Goal: Task Accomplishment & Management: Complete application form

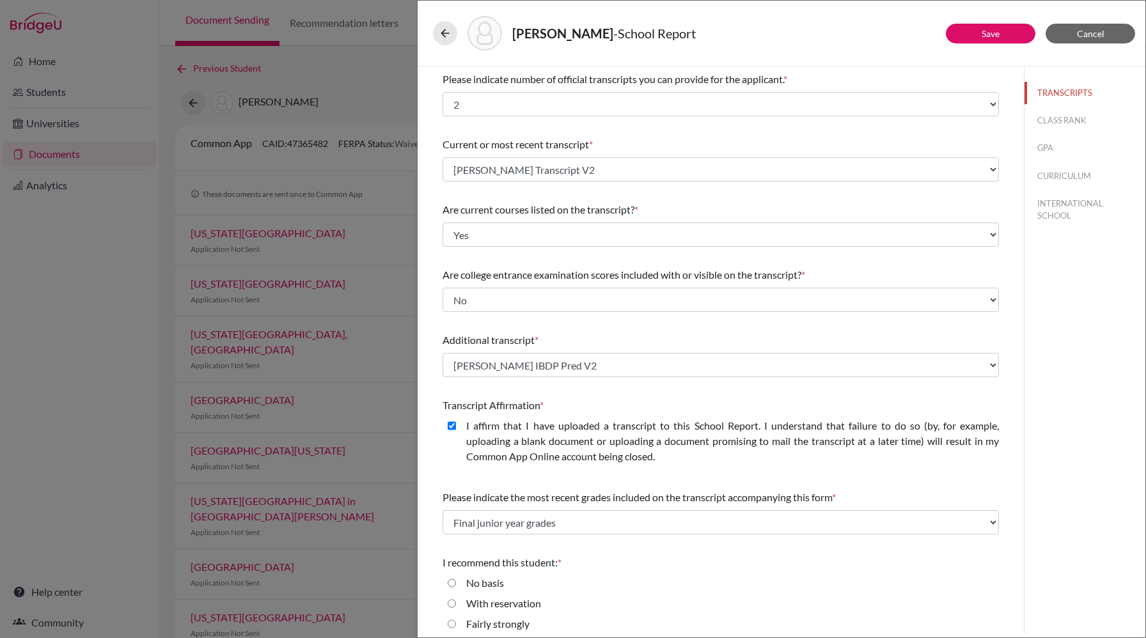
select select "2"
select select "688922"
select select "0"
select select "1"
select select "688923"
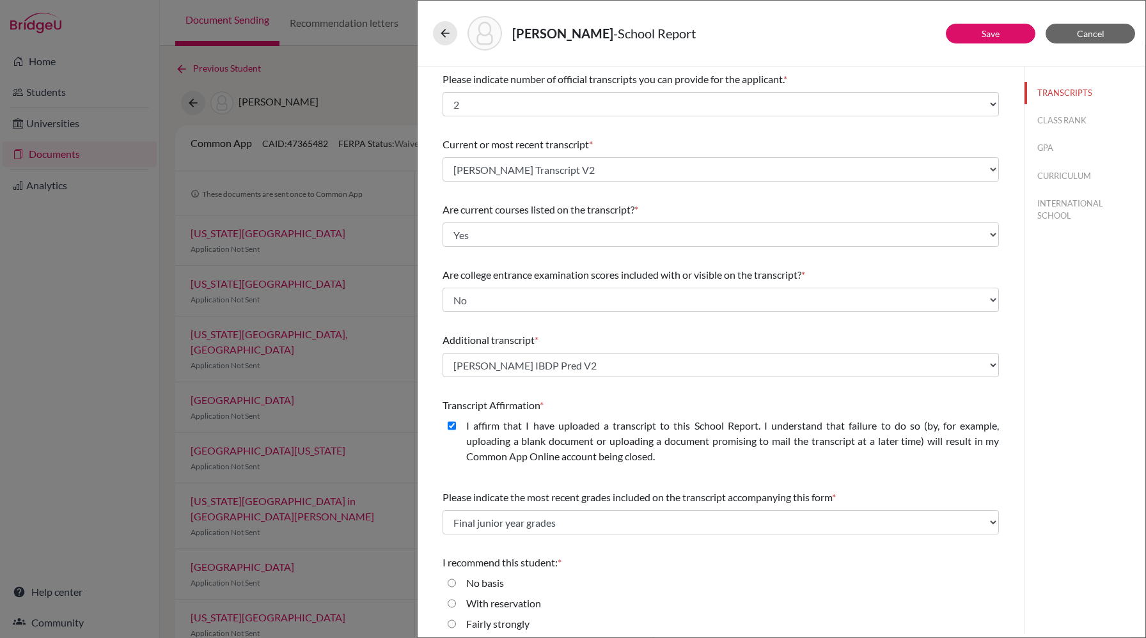
select select "0"
select select "2"
select select "688922"
select select "0"
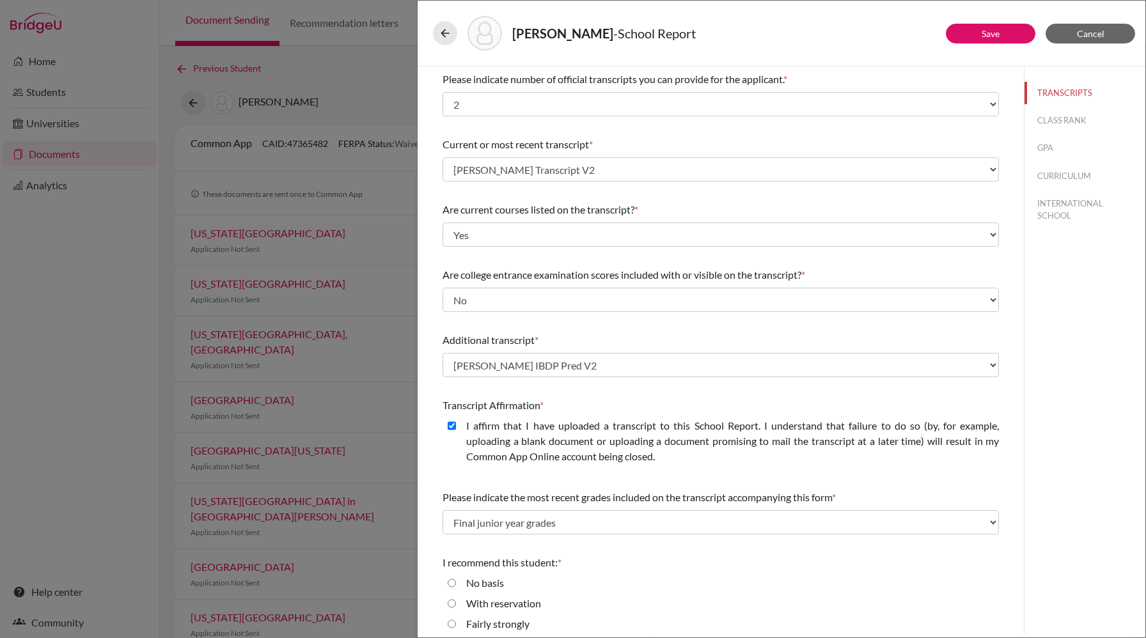
select select "1"
select select "688923"
select select "0"
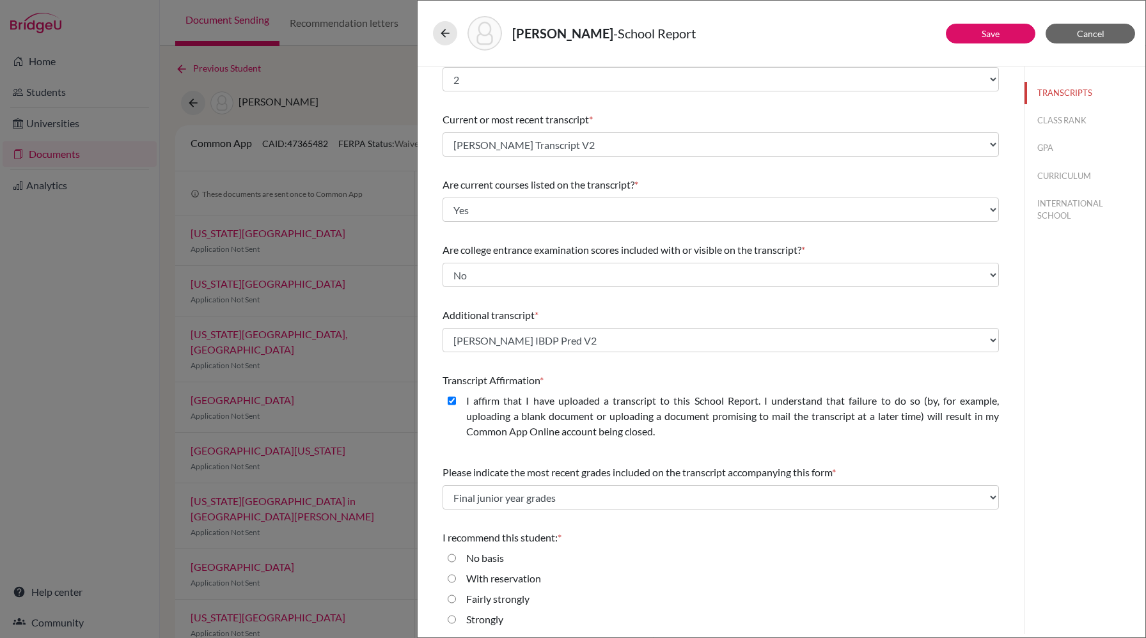
scroll to position [49, 0]
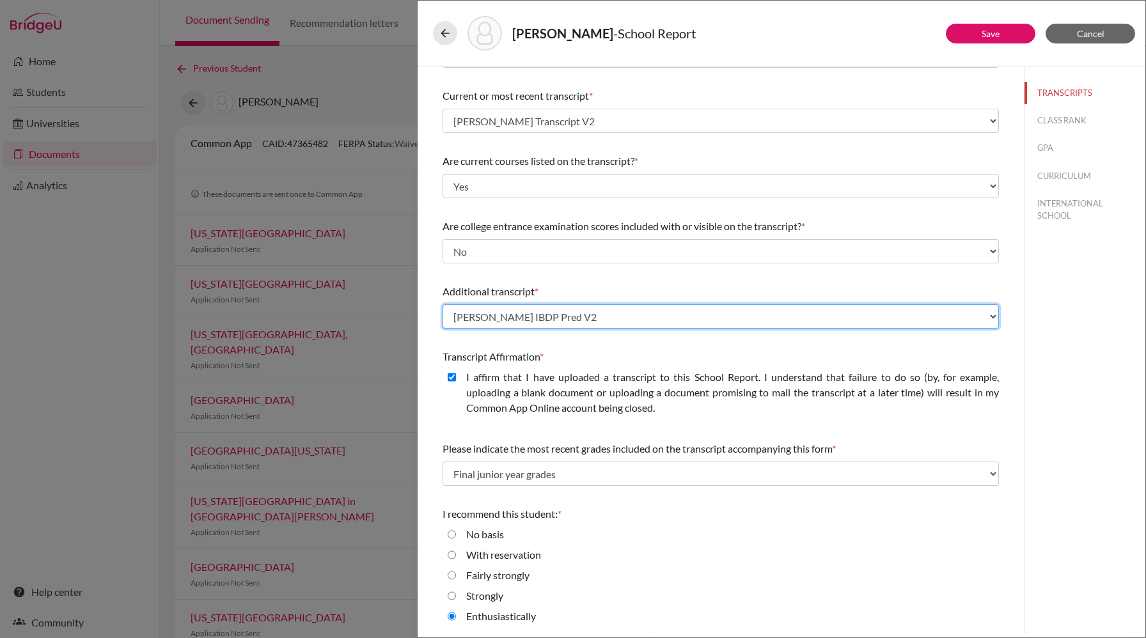
click at [562, 316] on select "Select existing document or upload a new one BROWN Kate Transcript Brown Kate I…" at bounding box center [721, 316] width 557 height 24
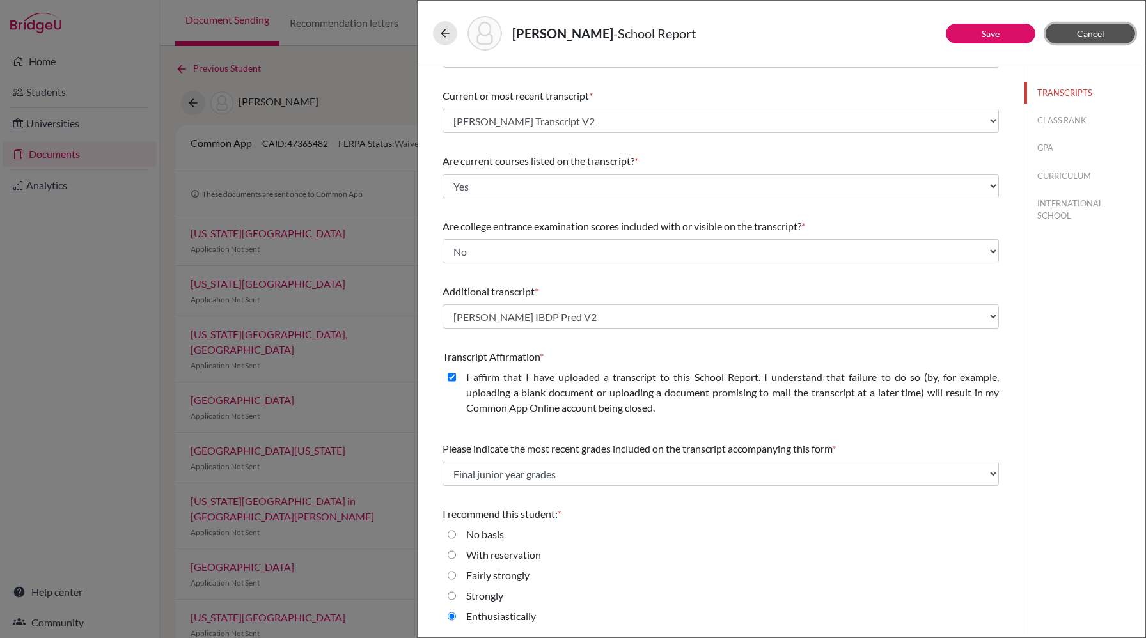
click at [1084, 36] on span "Cancel" at bounding box center [1091, 33] width 28 height 11
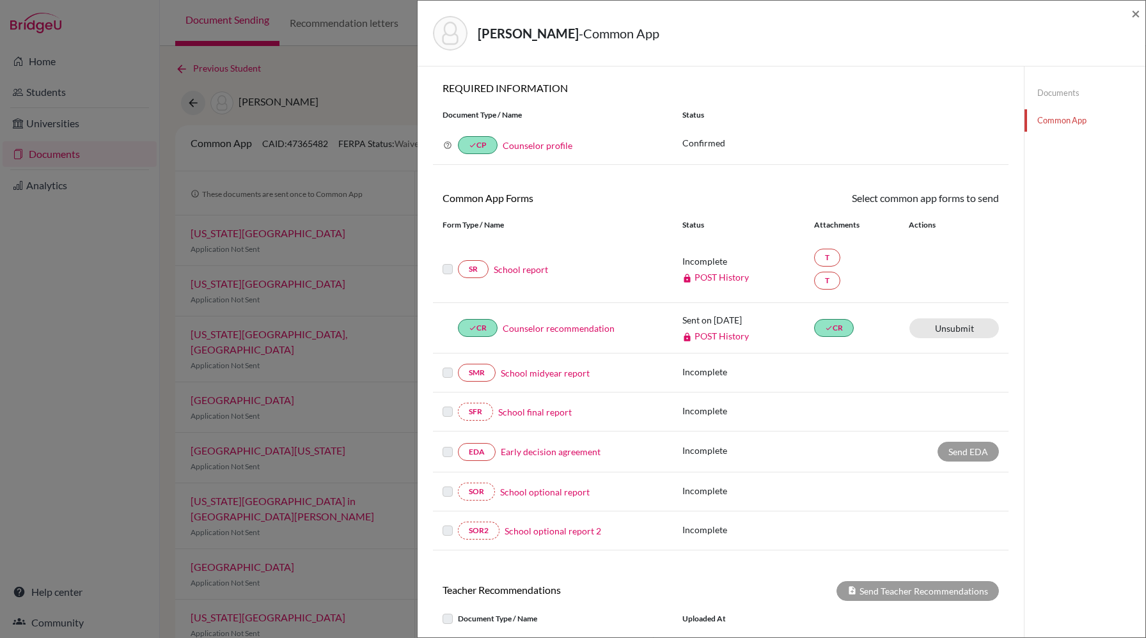
click at [1079, 94] on link "Documents" at bounding box center [1085, 93] width 121 height 22
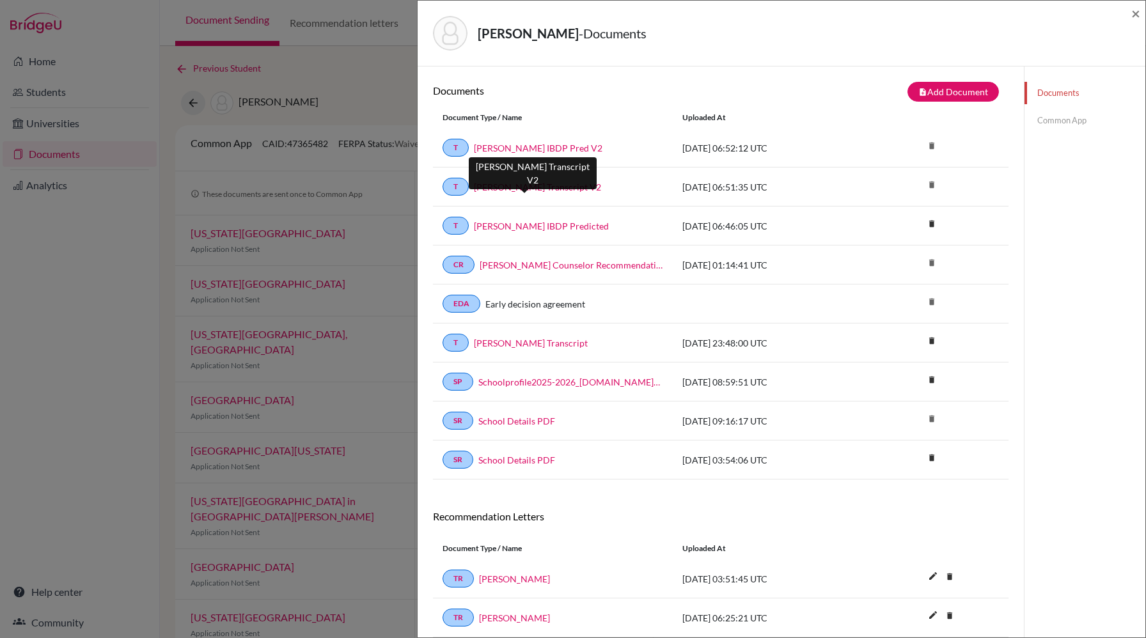
click at [544, 187] on link "[PERSON_NAME] Transcript V2" at bounding box center [537, 186] width 127 height 13
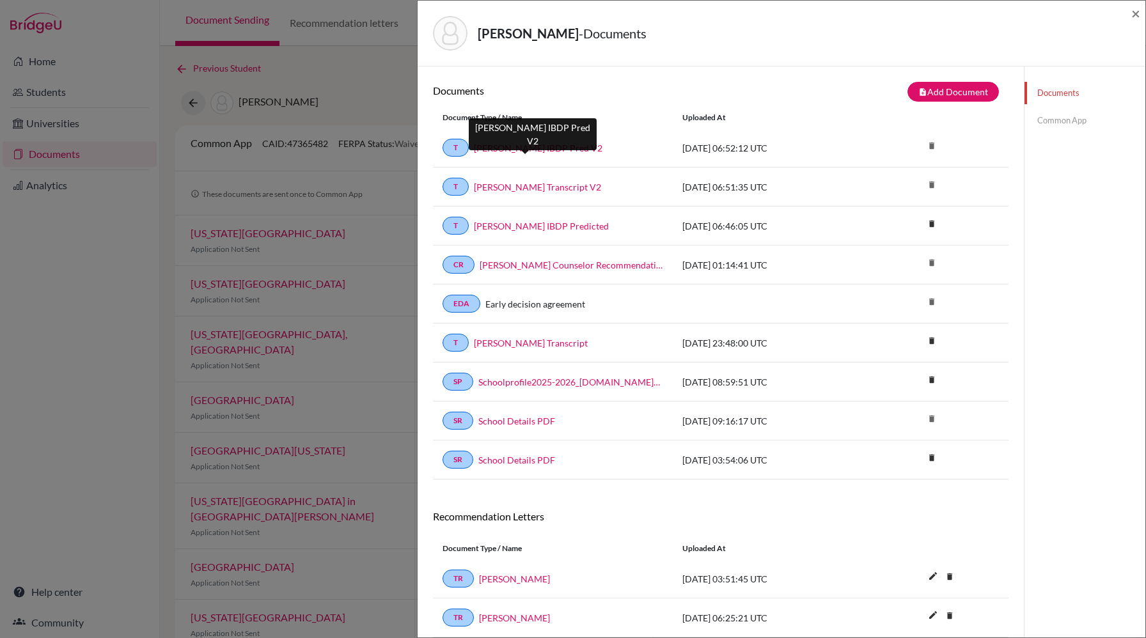
click at [544, 146] on link "[PERSON_NAME] IBDP Pred V2" at bounding box center [538, 147] width 129 height 13
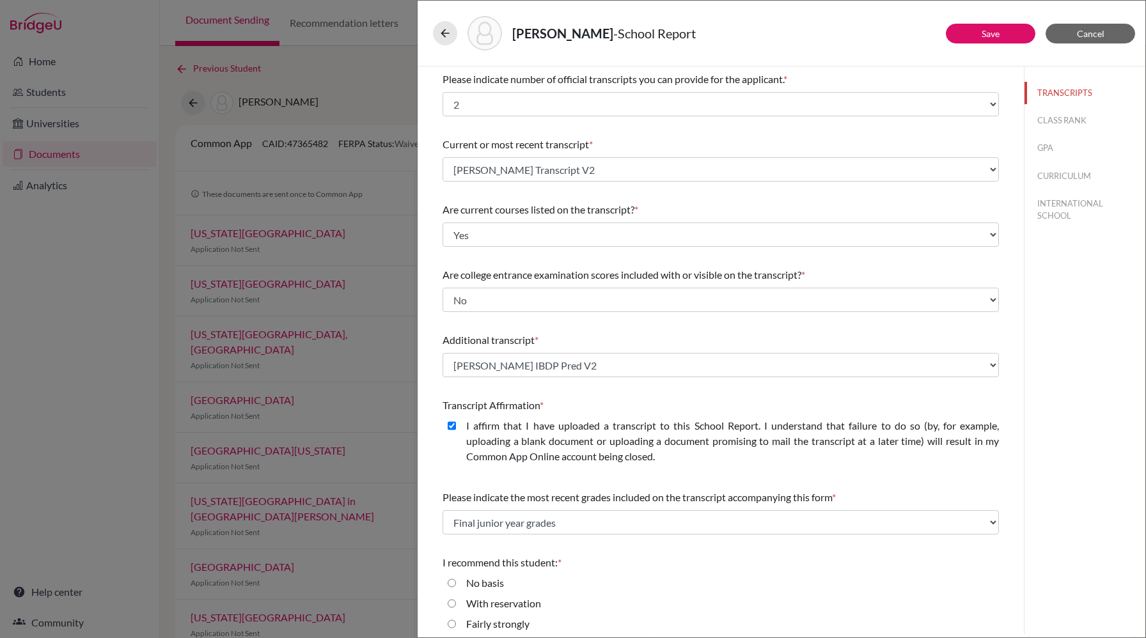
select select "2"
select select "688922"
select select "0"
select select "1"
select select "688923"
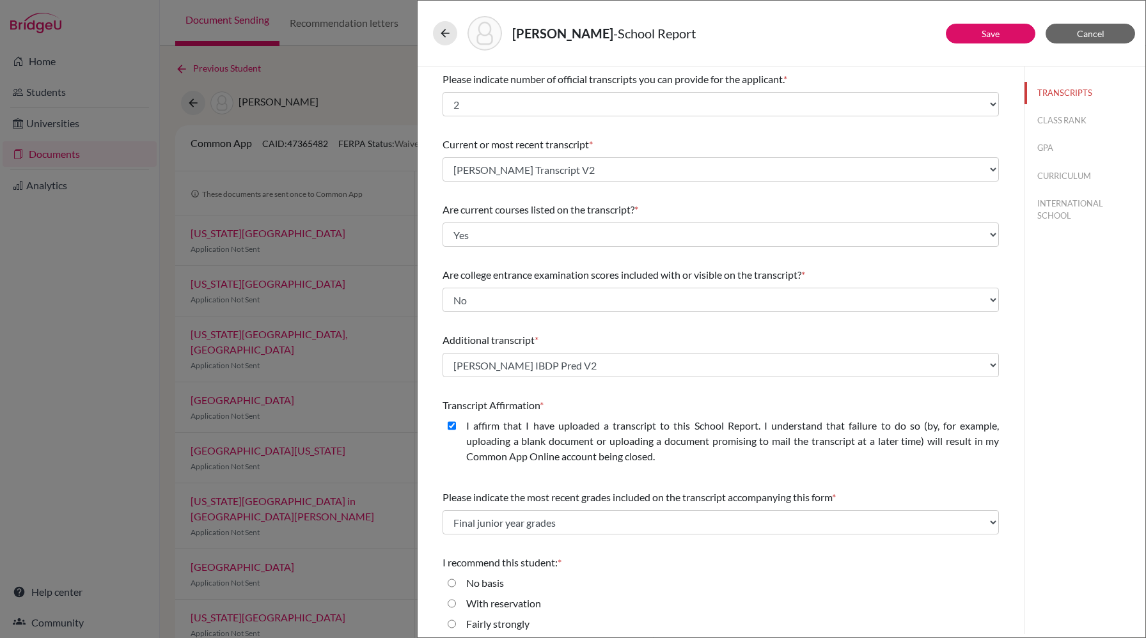
select select "0"
